Goal: Find specific page/section: Find specific page/section

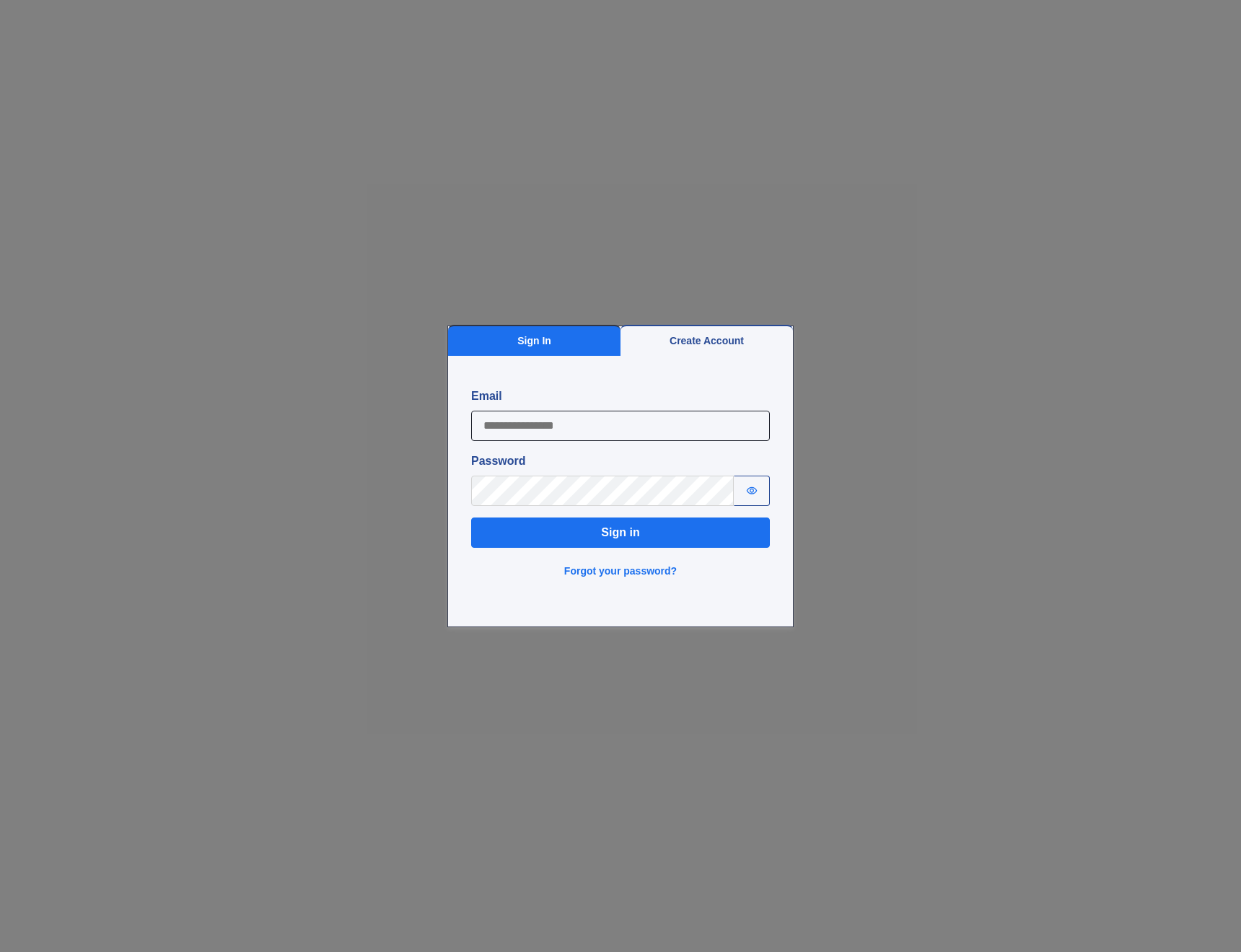
click at [500, 431] on input "Email" at bounding box center [620, 425] width 299 height 30
type input "**********"
click at [598, 530] on button "Sign in" at bounding box center [620, 532] width 299 height 30
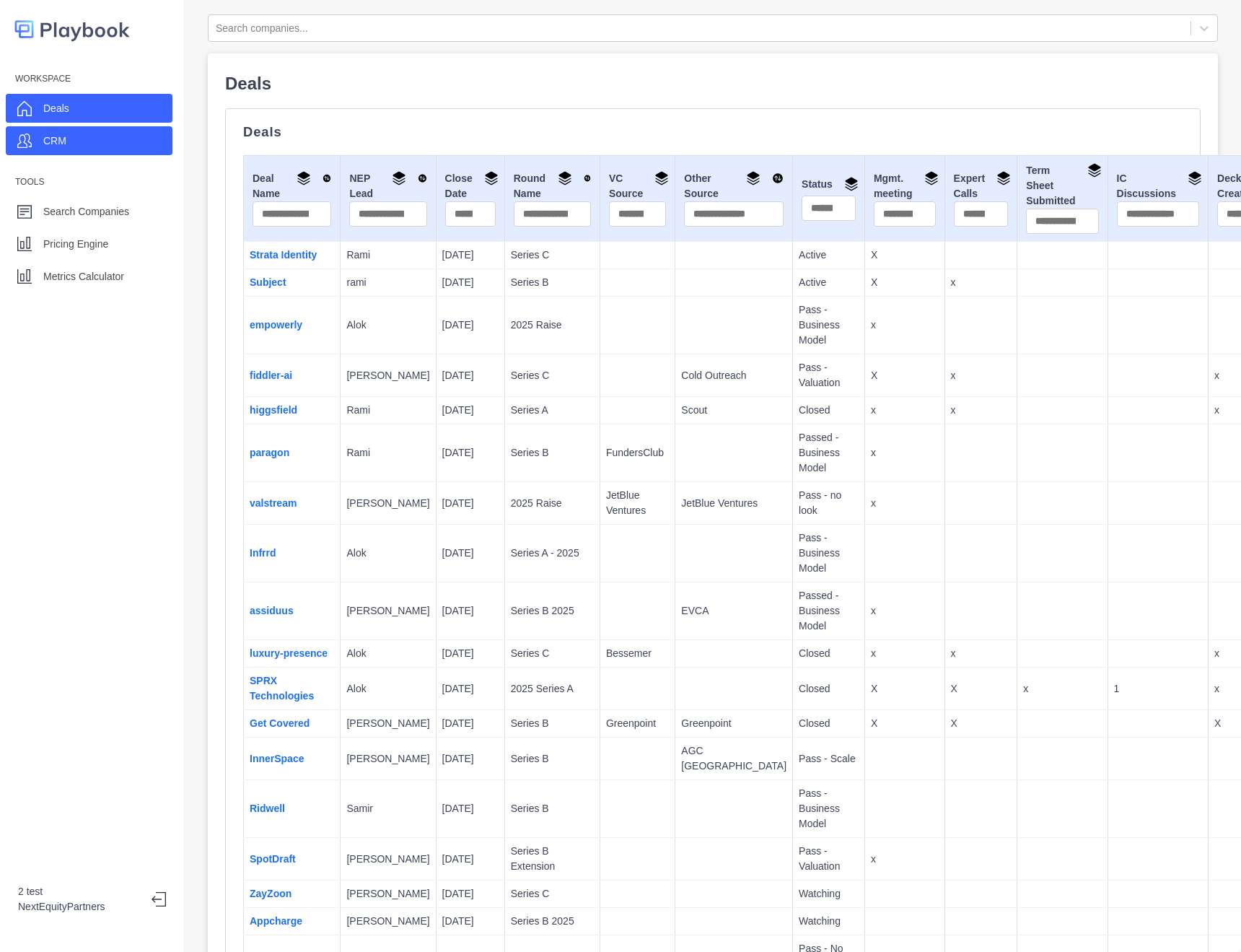
click at [82, 150] on div "CRM" at bounding box center [89, 141] width 166 height 29
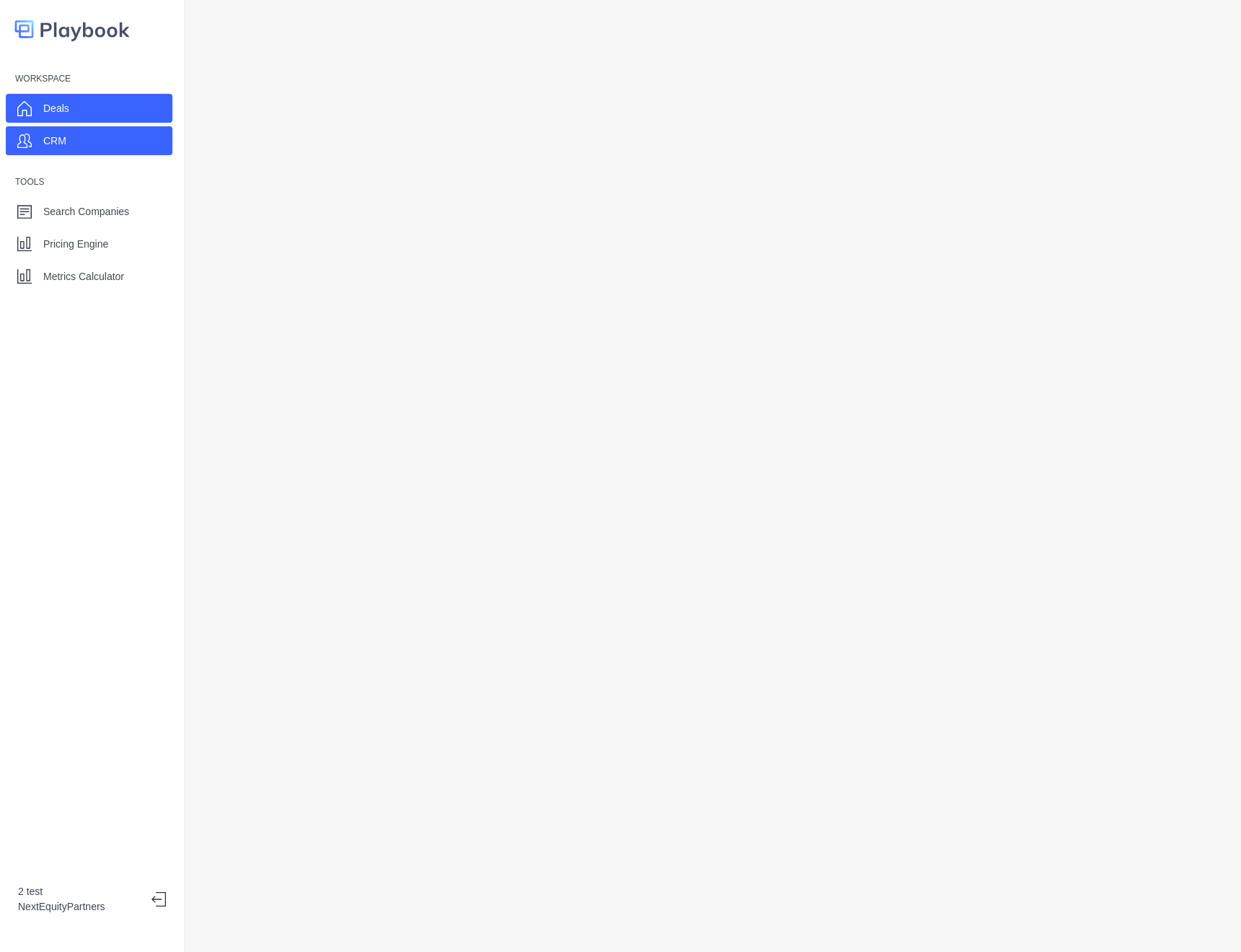
click at [74, 105] on div "Deals" at bounding box center [89, 108] width 166 height 29
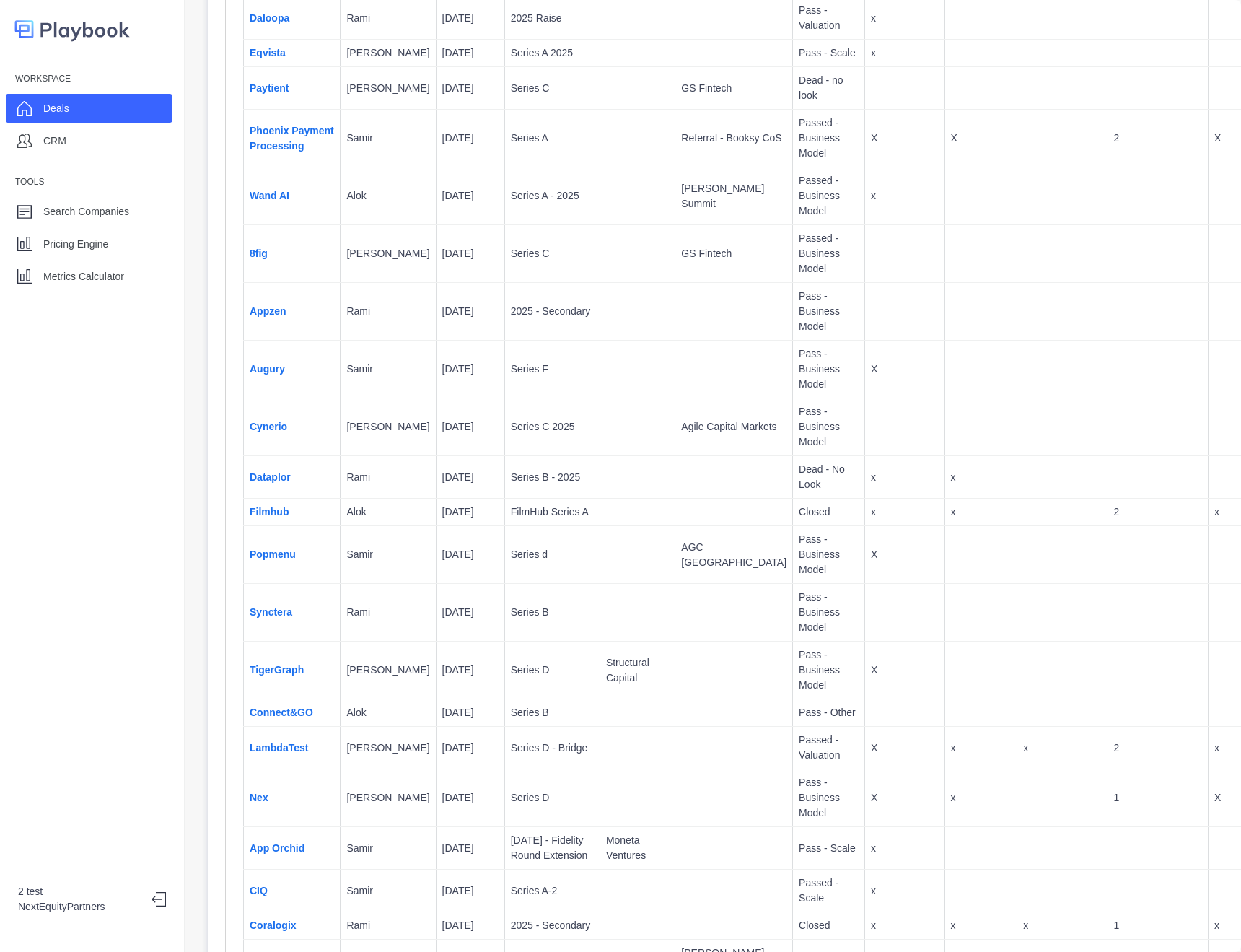
scroll to position [275, 0]
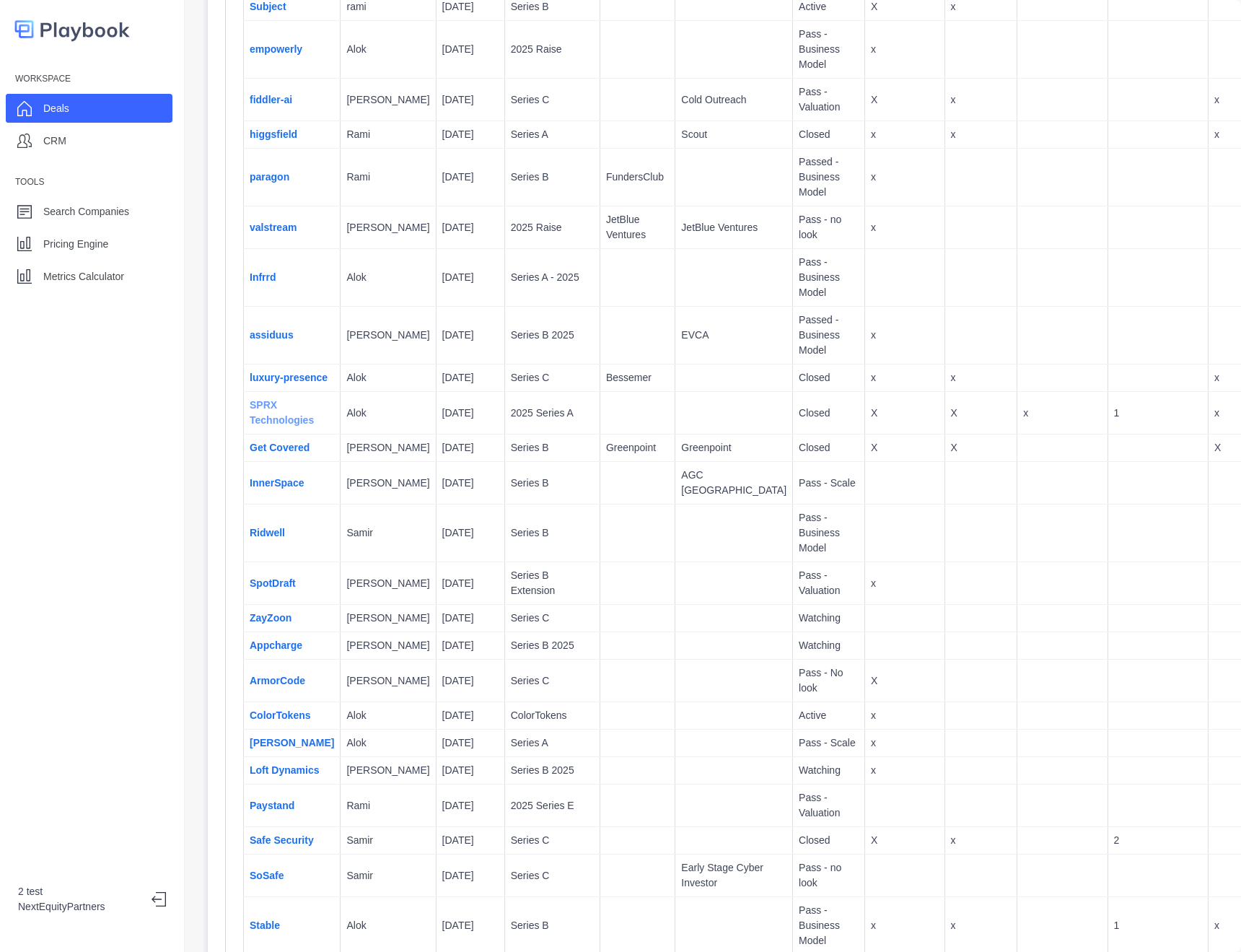
click at [289, 425] on link "SPRX Technologies" at bounding box center [282, 412] width 64 height 26
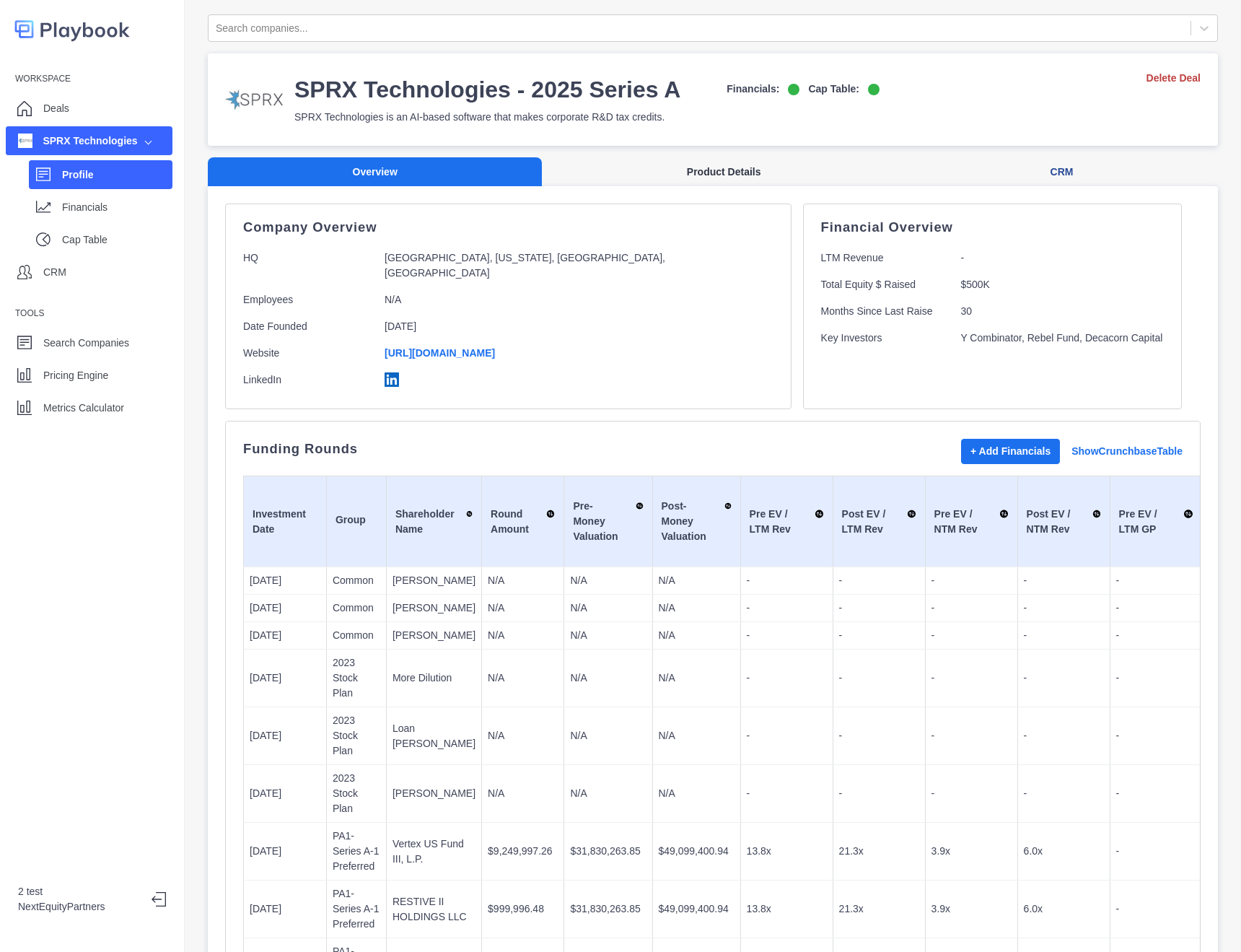
click at [700, 177] on button "Product Details" at bounding box center [724, 172] width 364 height 29
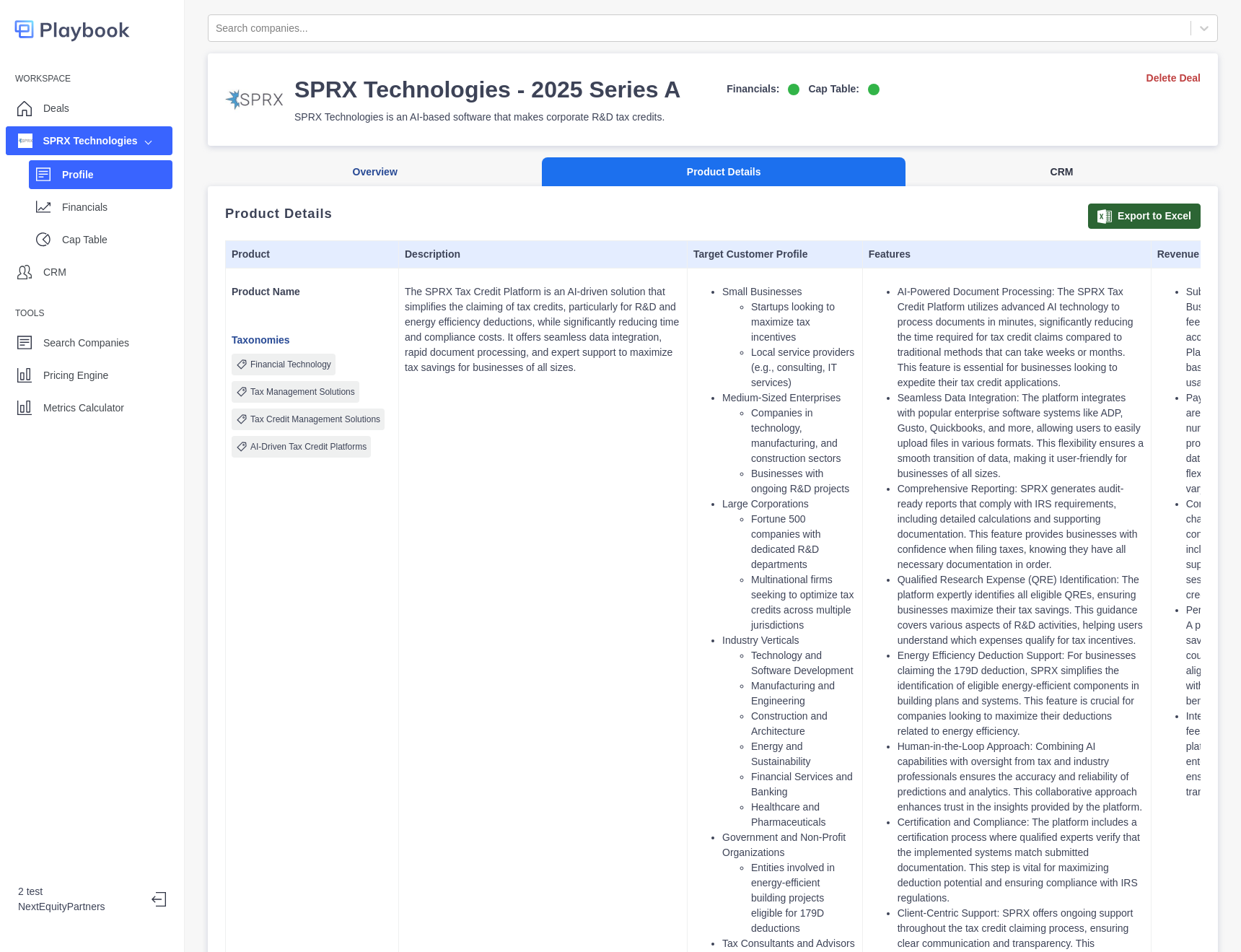
click at [1021, 180] on button "CRM" at bounding box center [1062, 172] width 312 height 29
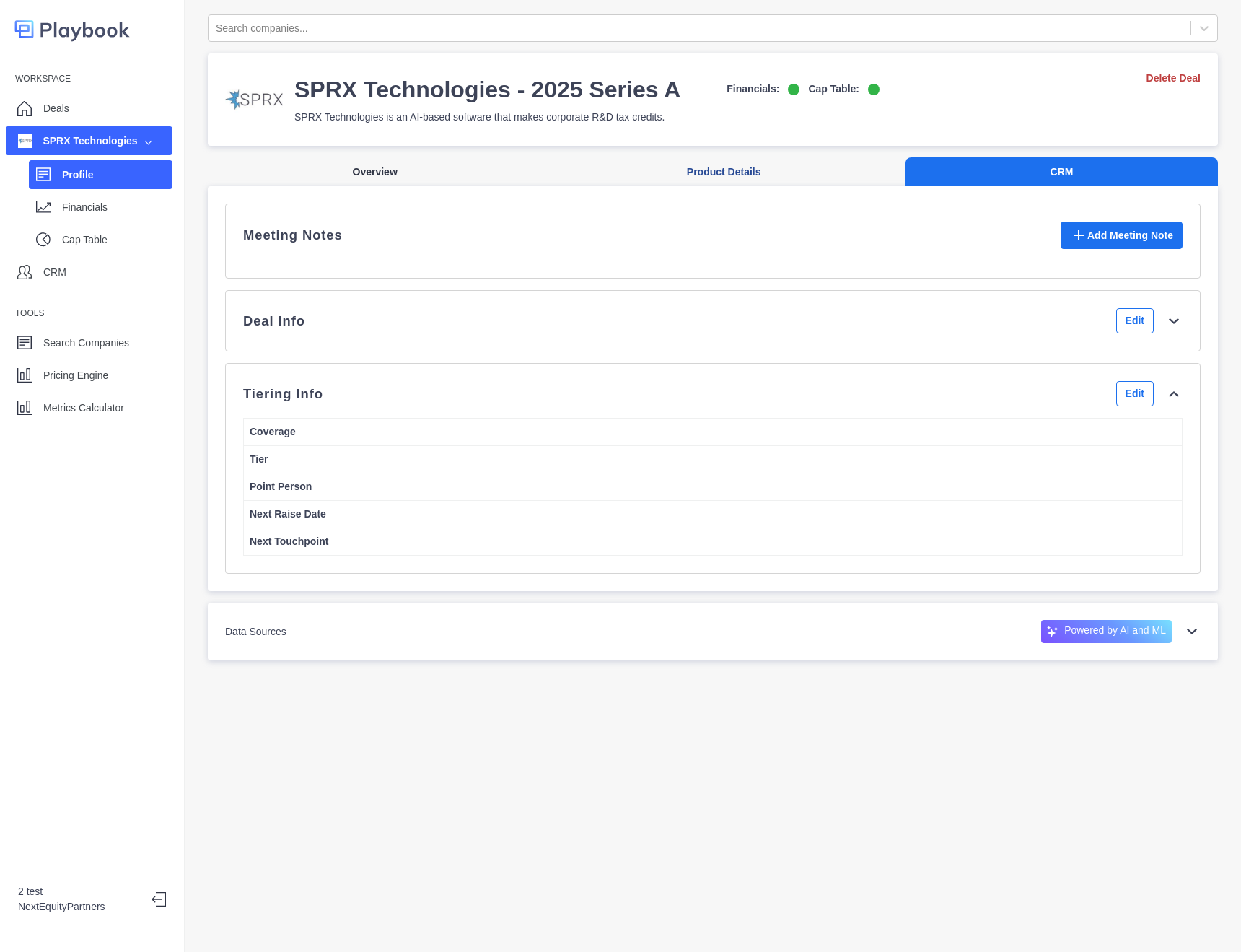
click at [375, 182] on button "Overview" at bounding box center [375, 172] width 334 height 29
